Goal: Navigation & Orientation: Find specific page/section

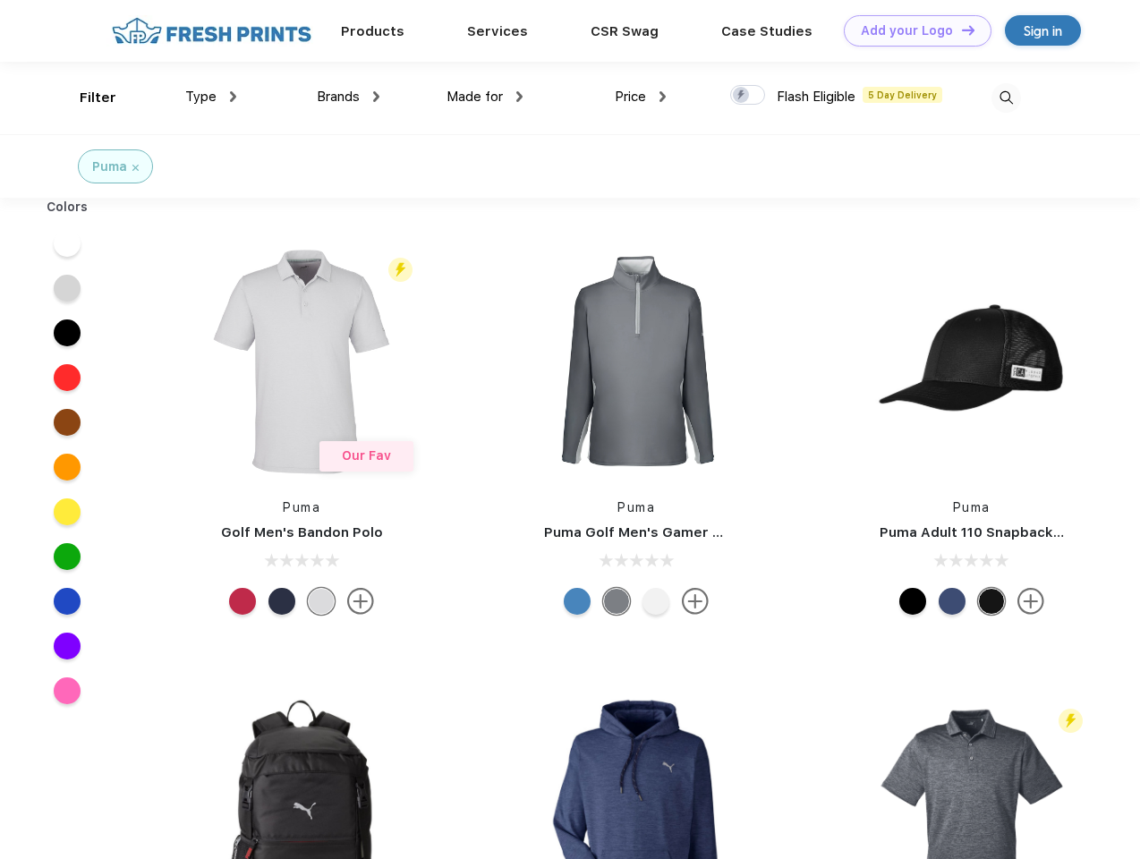
scroll to position [1, 0]
click at [911, 30] on link "Add your Logo Design Tool" at bounding box center [918, 30] width 148 height 31
click at [0, 0] on div "Design Tool" at bounding box center [0, 0] width 0 height 0
click at [960, 30] on link "Add your Logo Design Tool" at bounding box center [918, 30] width 148 height 31
click at [86, 98] on div "Filter" at bounding box center [98, 98] width 37 height 21
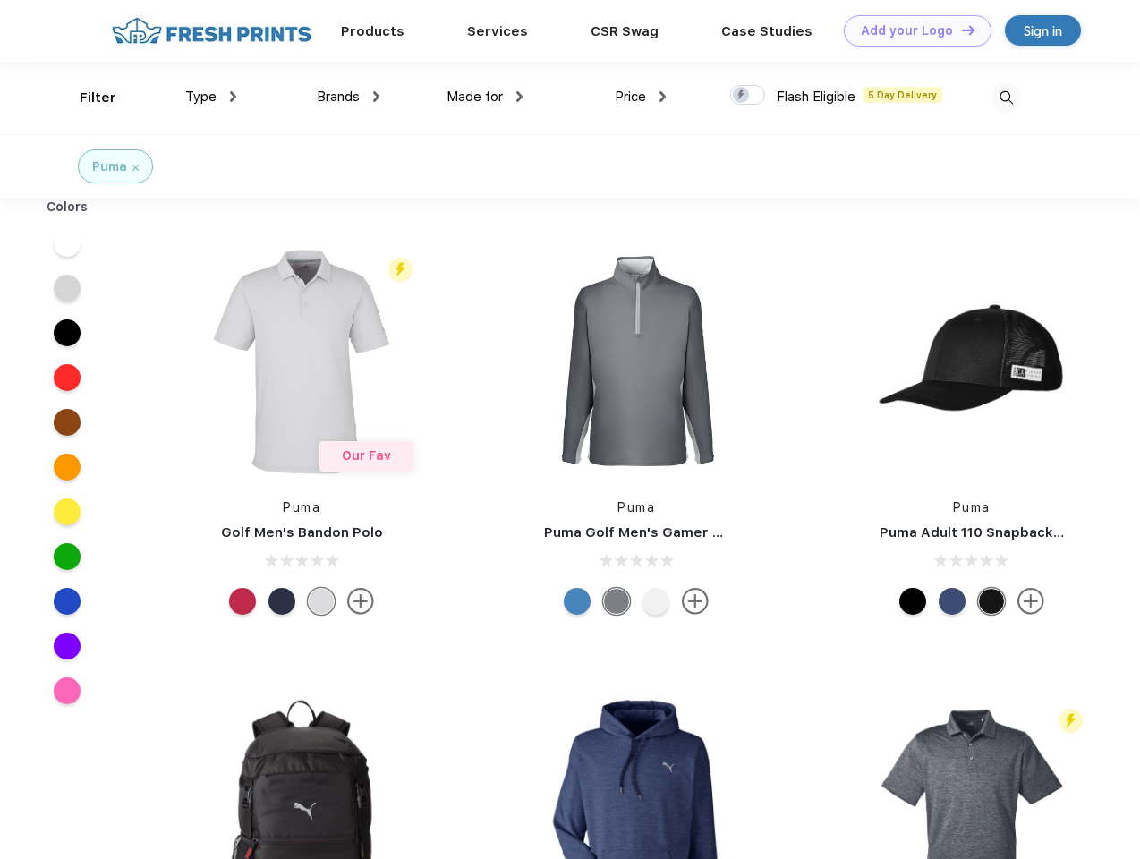
click at [211, 97] on span "Type" at bounding box center [200, 97] width 31 height 16
click at [348, 97] on span "Brands" at bounding box center [338, 97] width 43 height 16
click at [485, 97] on span "Made for" at bounding box center [474, 97] width 56 height 16
click at [641, 97] on span "Price" at bounding box center [630, 97] width 31 height 16
click at [748, 96] on div at bounding box center [747, 95] width 35 height 20
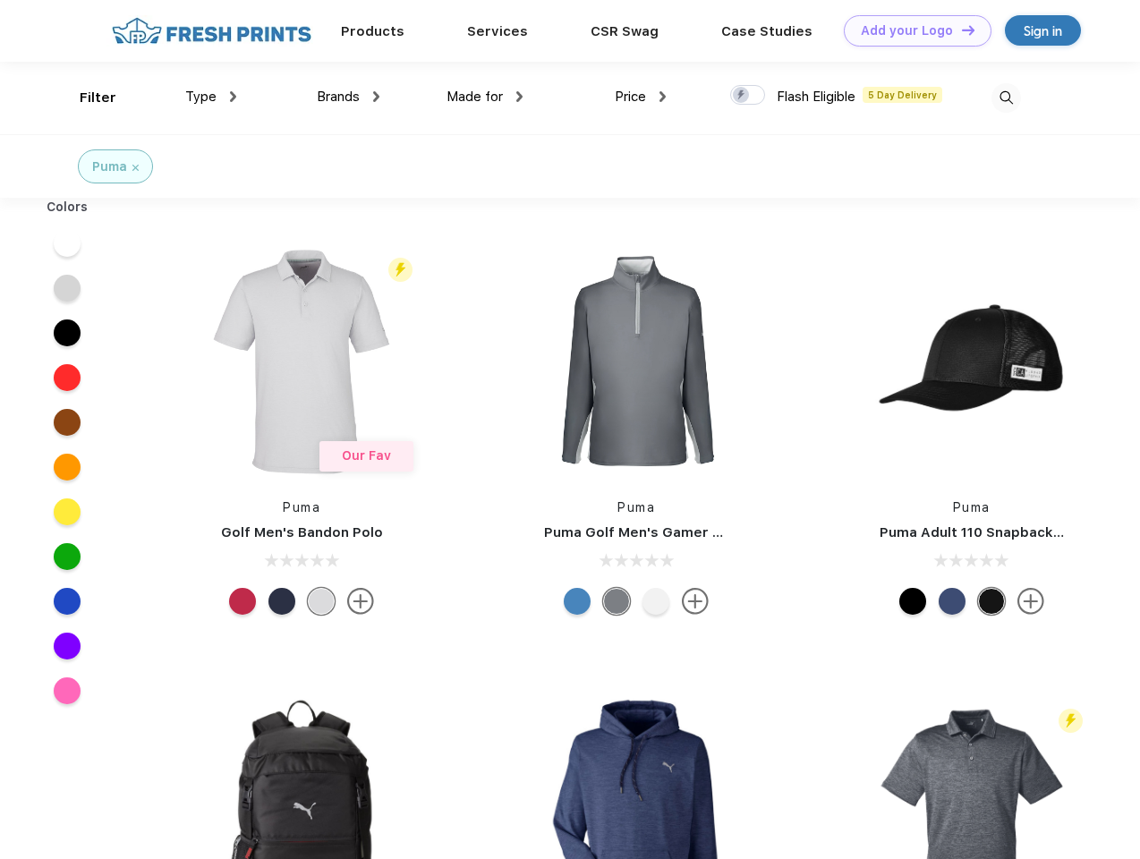
click at [742, 96] on input "checkbox" at bounding box center [736, 90] width 12 height 12
click at [1006, 98] on img at bounding box center [1006, 98] width 30 height 30
